Goal: Task Accomplishment & Management: Use online tool/utility

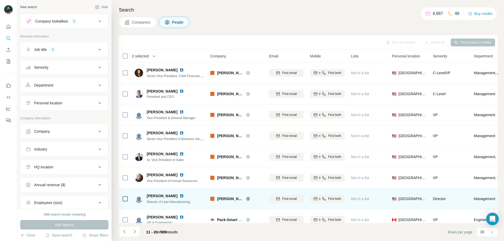
scroll to position [52, 0]
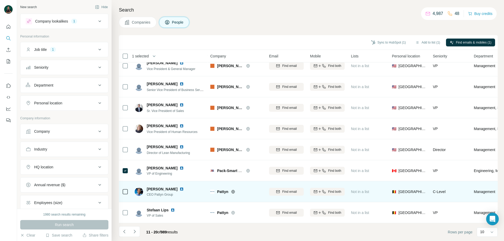
click at [232, 190] on icon at bounding box center [233, 192] width 4 height 4
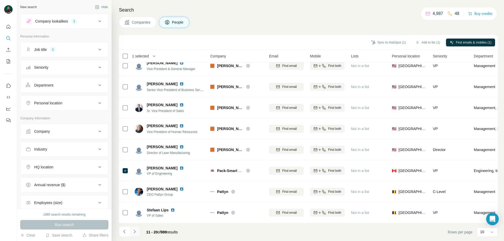
click at [134, 233] on icon "Navigate to next page" at bounding box center [134, 231] width 5 height 5
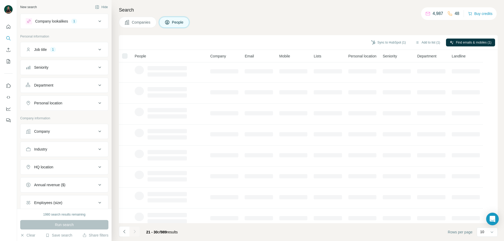
scroll to position [0, 0]
click at [428, 44] on button "Add to list (1)" at bounding box center [428, 43] width 32 height 8
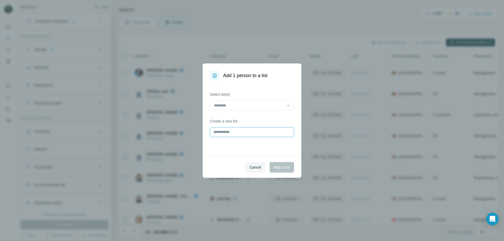
click at [259, 132] on input "text" at bounding box center [252, 132] width 84 height 9
click at [270, 105] on input at bounding box center [248, 106] width 71 height 6
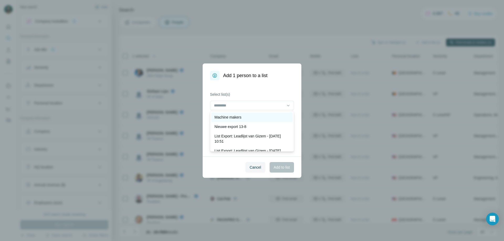
click at [256, 118] on div "Machine makers" at bounding box center [251, 117] width 75 height 5
click at [278, 167] on span "Add to list" at bounding box center [282, 167] width 16 height 5
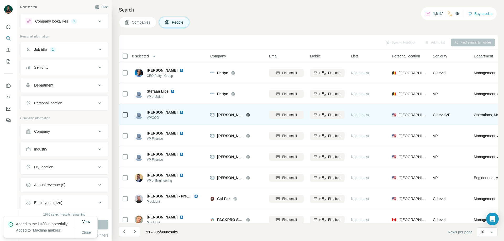
click at [249, 116] on icon at bounding box center [248, 115] width 4 height 4
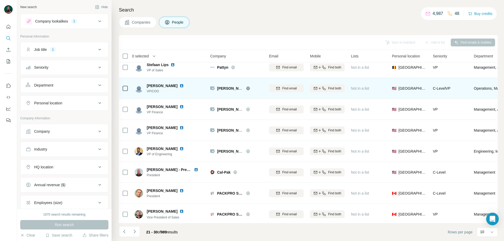
scroll to position [52, 0]
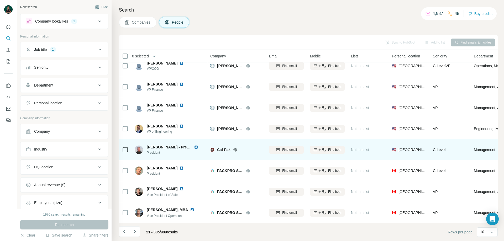
click at [235, 148] on icon at bounding box center [235, 149] width 1 height 3
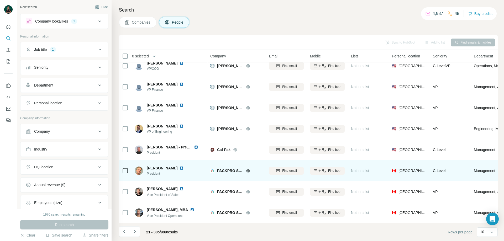
click at [249, 169] on icon at bounding box center [247, 170] width 1 height 3
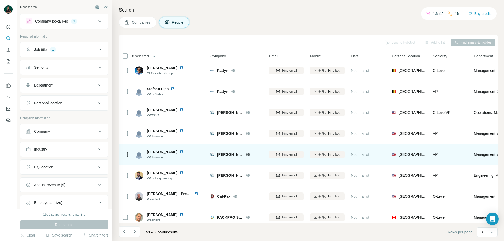
scroll to position [0, 0]
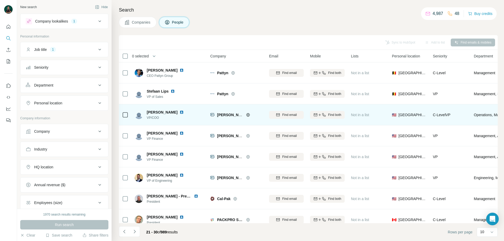
click at [247, 114] on icon at bounding box center [248, 115] width 4 height 4
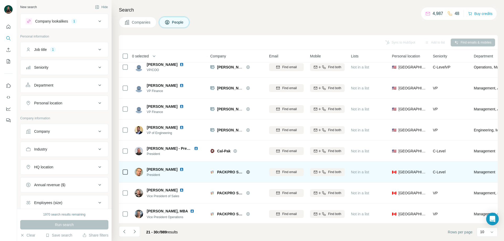
scroll to position [52, 0]
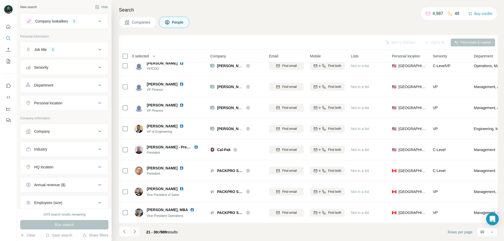
click at [131, 230] on button "Navigate to next page" at bounding box center [134, 232] width 11 height 11
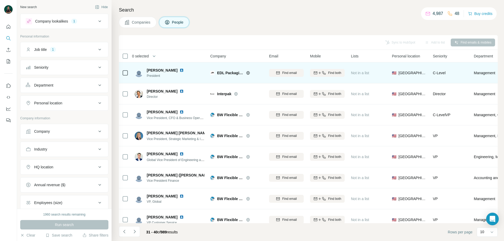
scroll to position [0, 0]
click at [251, 72] on div at bounding box center [254, 73] width 17 height 4
click at [249, 72] on icon at bounding box center [248, 73] width 4 height 4
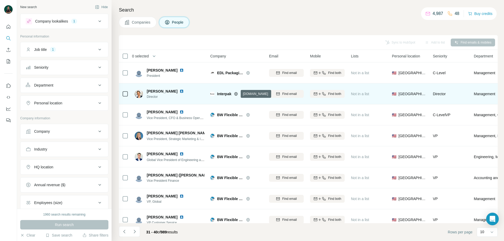
click at [238, 95] on icon at bounding box center [236, 94] width 4 height 4
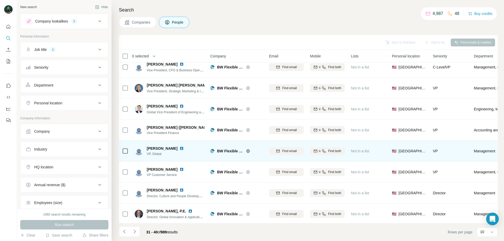
scroll to position [52, 0]
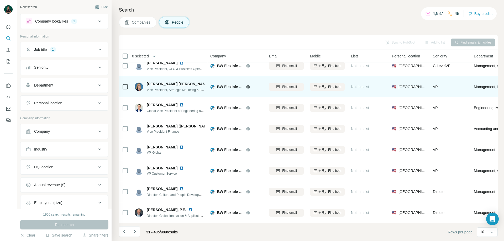
click at [250, 85] on icon at bounding box center [247, 86] width 3 height 3
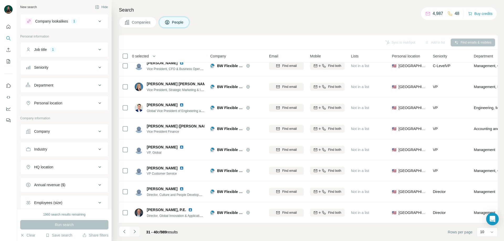
click at [134, 231] on icon "Navigate to next page" at bounding box center [134, 231] width 5 height 5
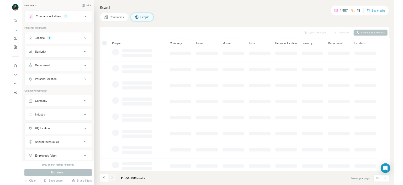
scroll to position [0, 0]
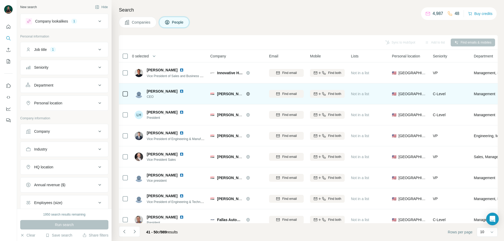
click at [248, 93] on icon at bounding box center [248, 94] width 4 height 4
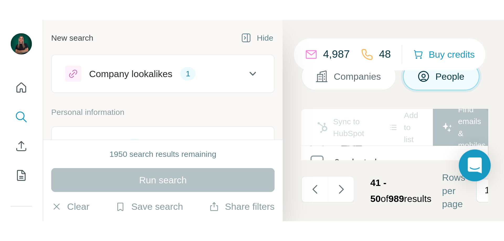
scroll to position [52, 0]
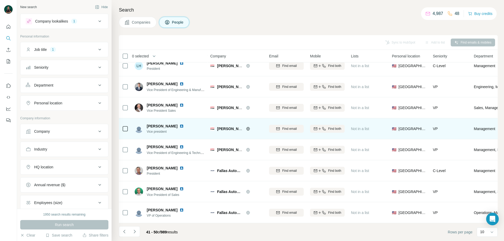
click at [247, 127] on icon at bounding box center [247, 128] width 3 height 3
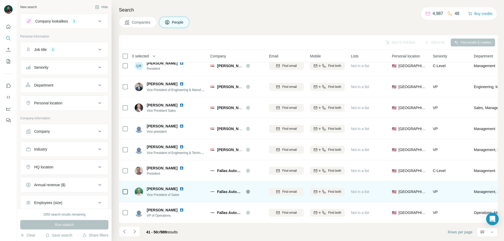
click at [231, 189] on span "Fallas Automation" at bounding box center [230, 191] width 26 height 5
click at [249, 192] on icon at bounding box center [247, 192] width 3 height 0
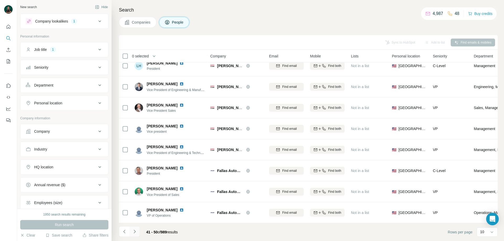
click at [136, 232] on icon "Navigate to next page" at bounding box center [134, 231] width 5 height 5
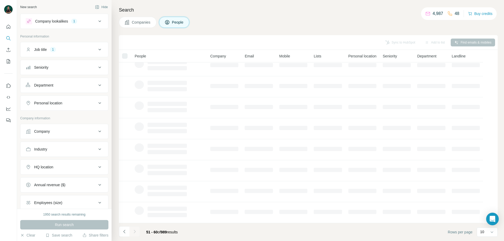
scroll to position [26, 0]
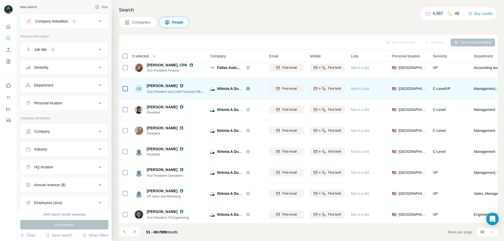
click at [248, 90] on icon at bounding box center [248, 89] width 4 height 4
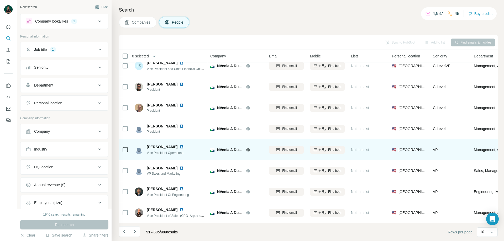
scroll to position [52, 0]
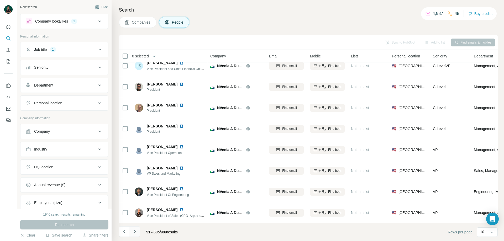
click at [134, 232] on icon "Navigate to next page" at bounding box center [134, 231] width 5 height 5
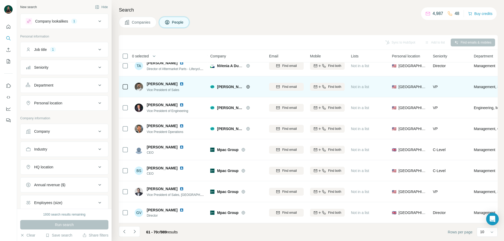
scroll to position [0, 0]
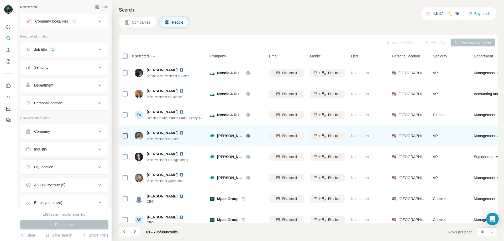
click at [249, 137] on icon at bounding box center [247, 135] width 3 height 3
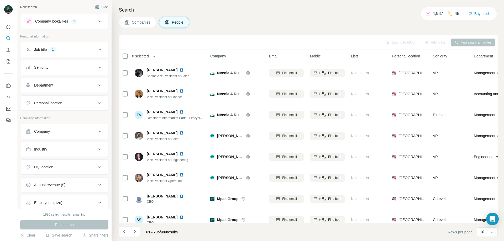
scroll to position [52, 0]
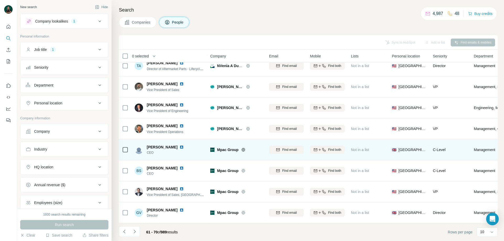
click at [244, 147] on div "Mpac Group" at bounding box center [240, 149] width 46 height 5
click at [245, 150] on icon at bounding box center [243, 150] width 3 height 0
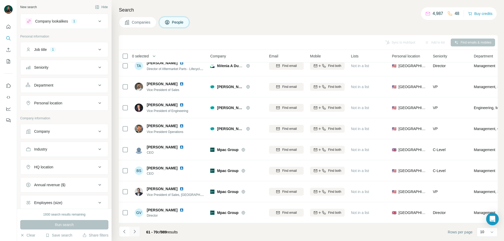
click at [136, 232] on icon "Navigate to next page" at bounding box center [134, 231] width 5 height 5
